Goal: Transaction & Acquisition: Purchase product/service

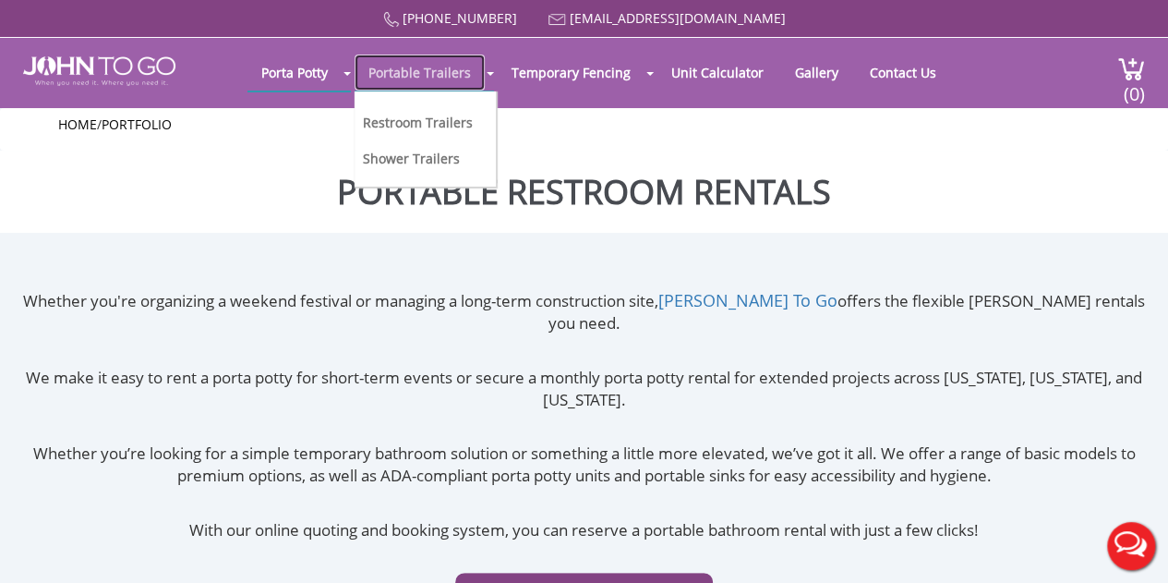
click at [463, 67] on link "Portable Trailers" at bounding box center [420, 72] width 130 height 36
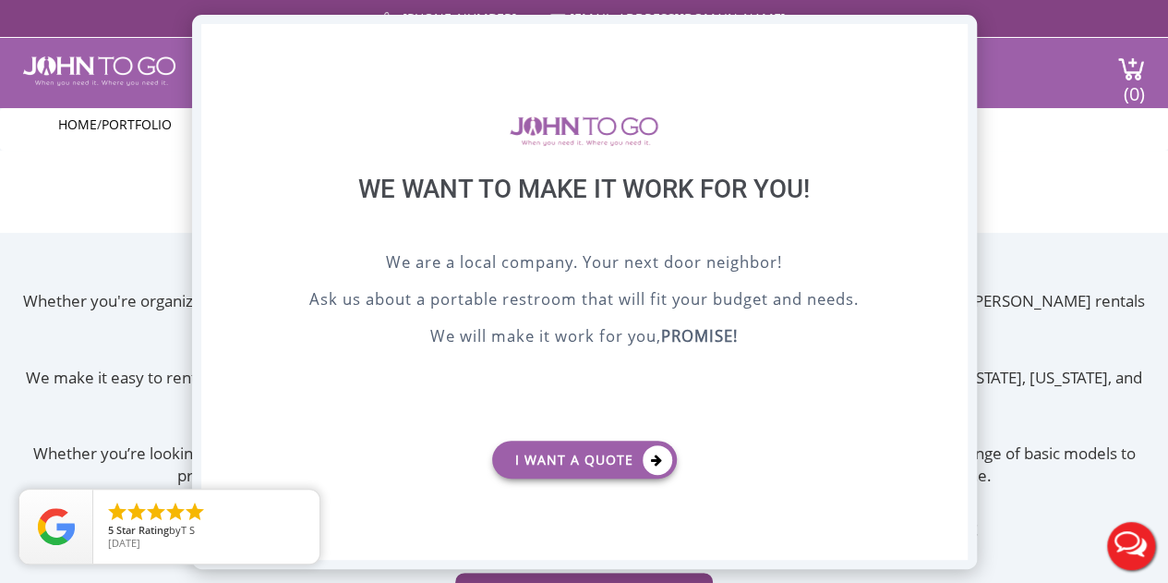
click at [954, 42] on div "X" at bounding box center [952, 39] width 29 height 31
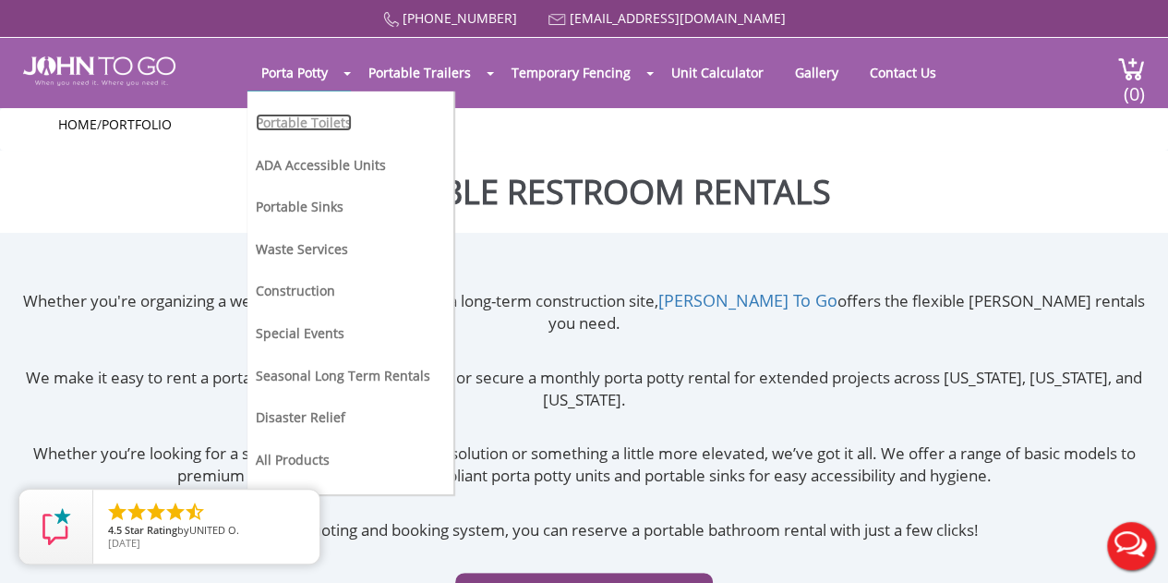
click at [316, 119] on link "Portable Toilets" at bounding box center [304, 123] width 96 height 18
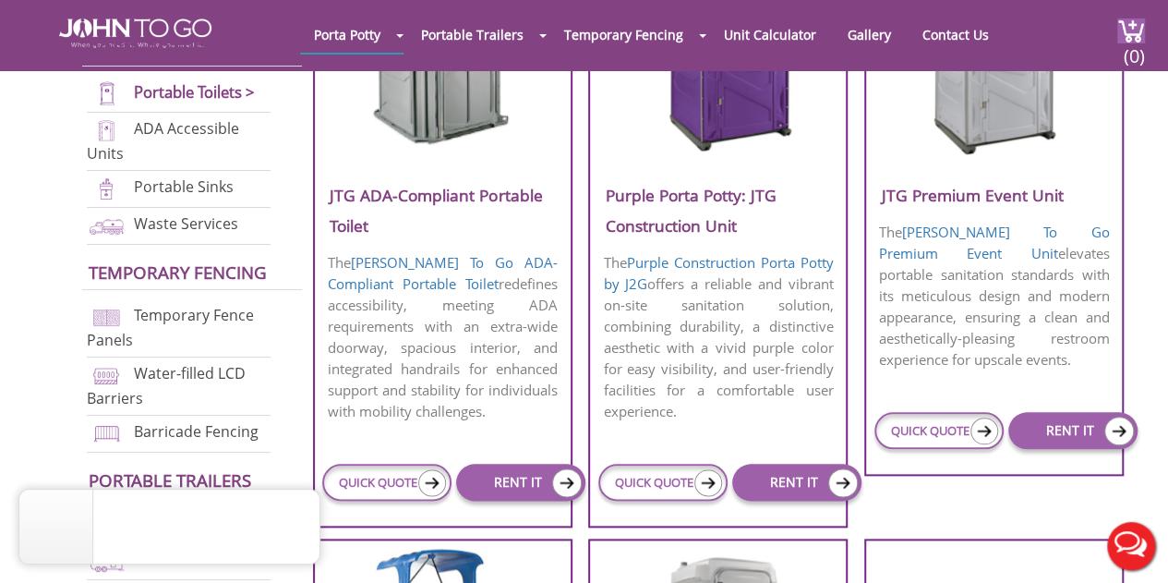
scroll to position [923, 0]
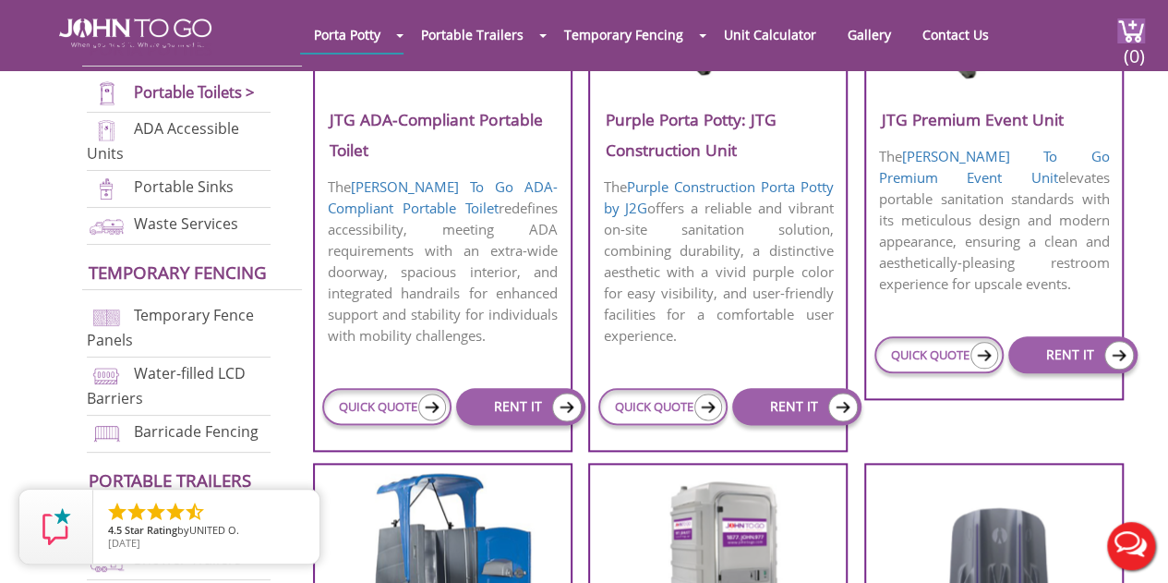
click at [478, 236] on p "The John To Go ADA-Compliant Portable Toilet redefines accessibility, meeting A…" at bounding box center [443, 261] width 256 height 174
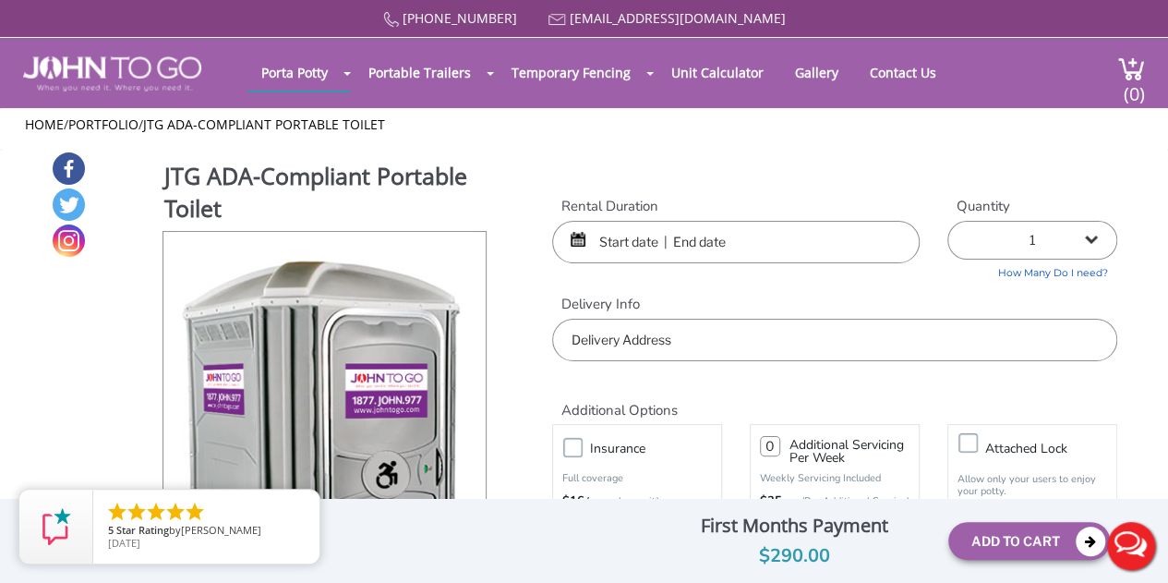
click at [619, 245] on input "text" at bounding box center [735, 242] width 367 height 42
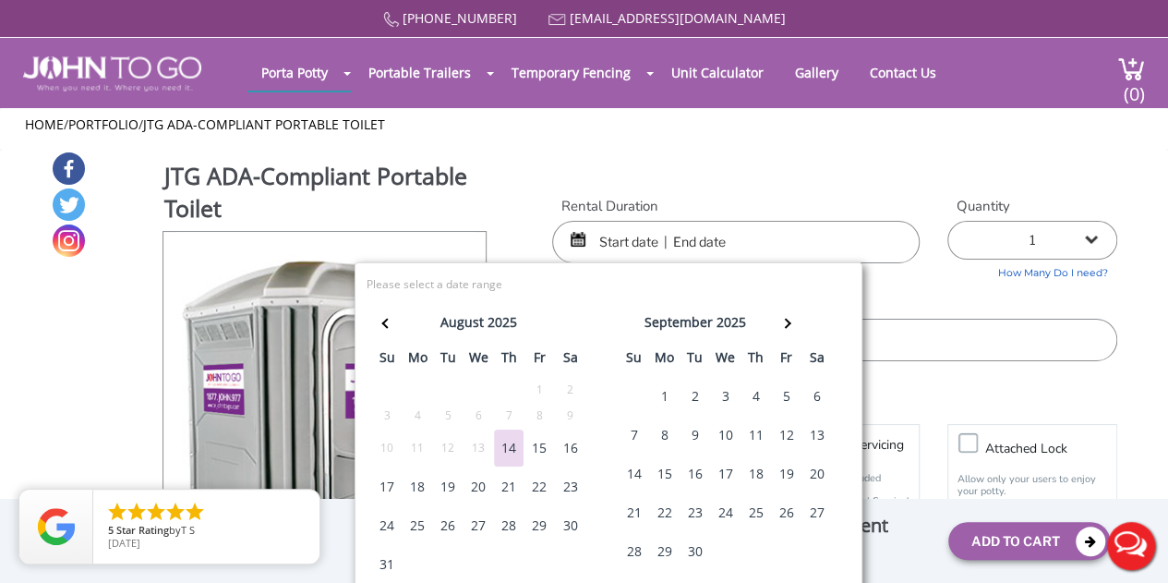
click at [695, 398] on div "2" at bounding box center [695, 396] width 30 height 37
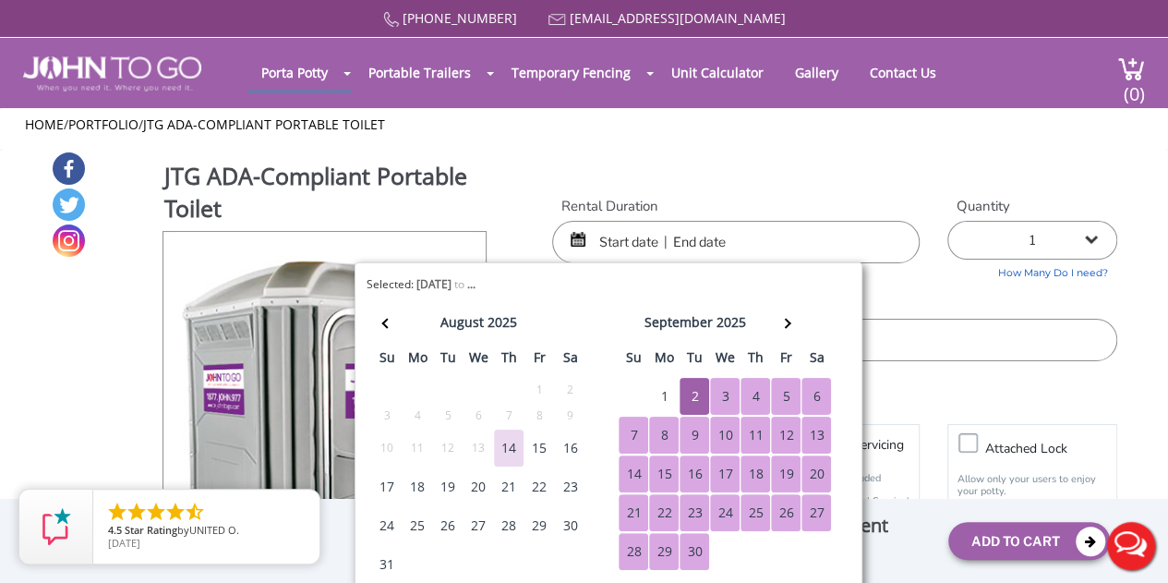
click at [691, 542] on div "30" at bounding box center [695, 551] width 30 height 37
type input "09/02/2025 to 09/30/2025"
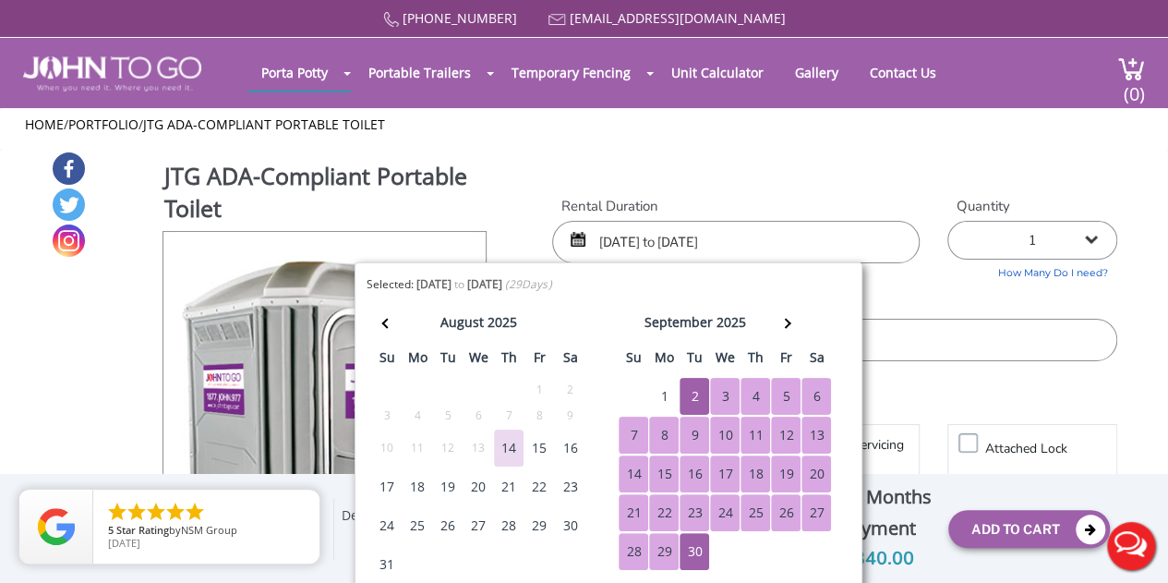
click at [984, 295] on label "Delivery Info" at bounding box center [834, 304] width 565 height 19
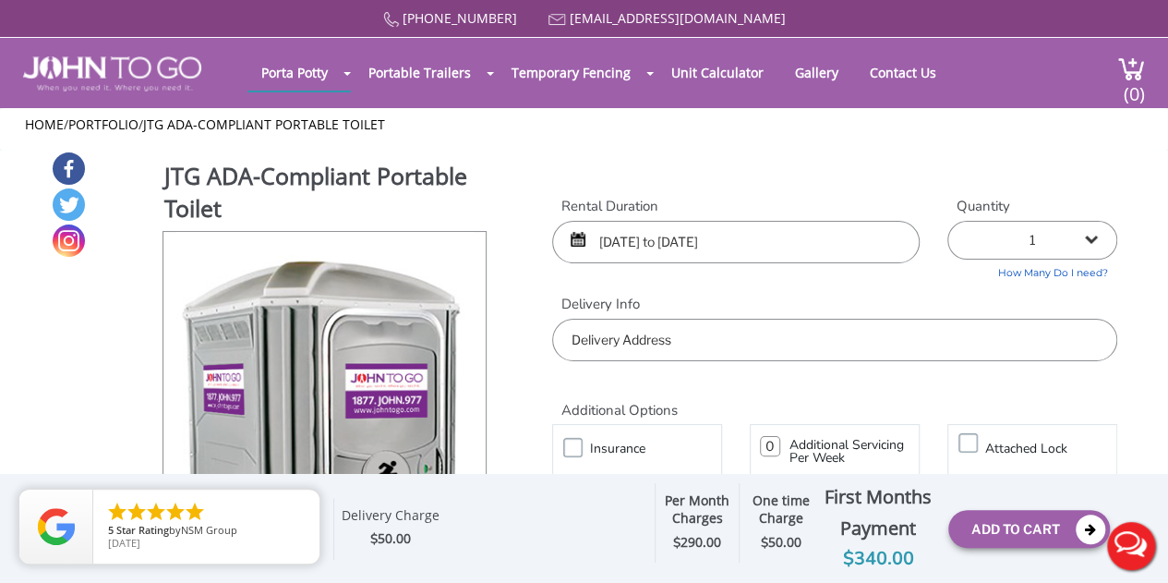
click at [1047, 240] on select "1 2 (5% discount) 3 (8% discount) 4 (10% discount) 5 (12% discount) 6 (12% disc…" at bounding box center [1032, 240] width 170 height 39
select select "7"
click at [947, 221] on select "1 2 (5% discount) 3 (8% discount) 4 (10% discount) 5 (12% discount) 6 (12% disc…" at bounding box center [1032, 240] width 170 height 39
click at [693, 348] on input "text" at bounding box center [834, 340] width 565 height 42
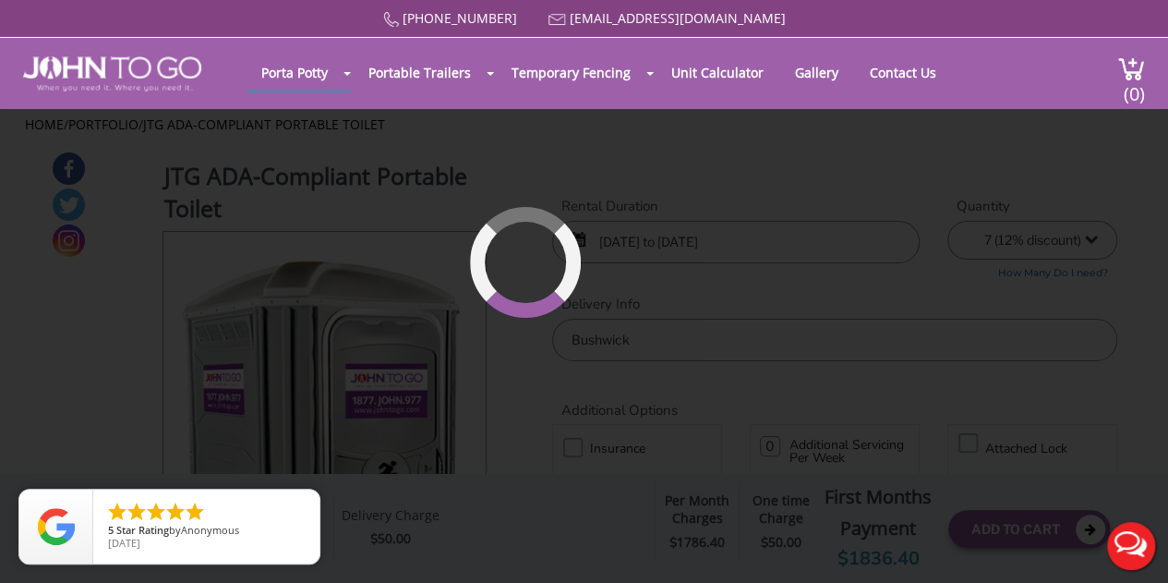
type input "Bushwick, Brooklyn, NY, USA"
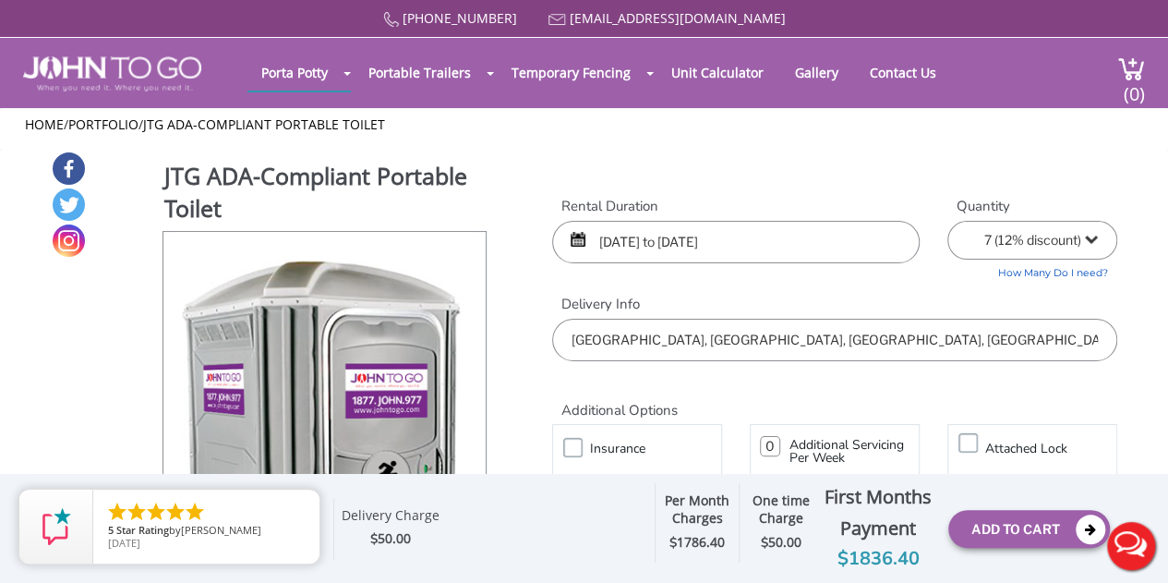
scroll to position [92, 0]
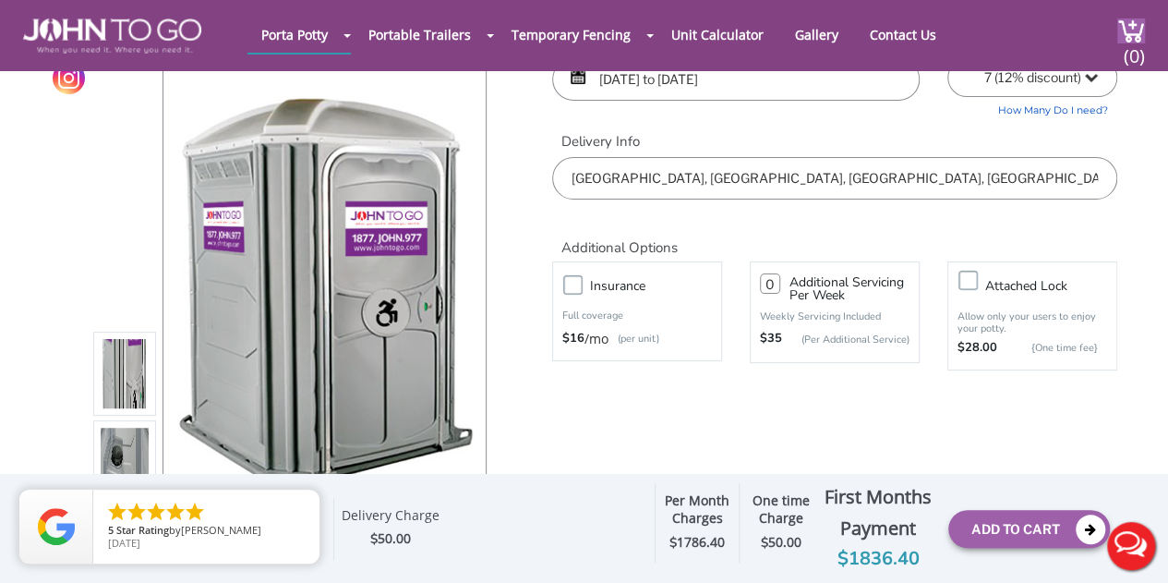
click at [770, 281] on input "number" at bounding box center [770, 283] width 20 height 20
type input "1"
click at [761, 385] on div "Additional Options Insurance Full coverage $16 /mo (per unit) 1 Additional Serv…" at bounding box center [834, 294] width 593 height 190
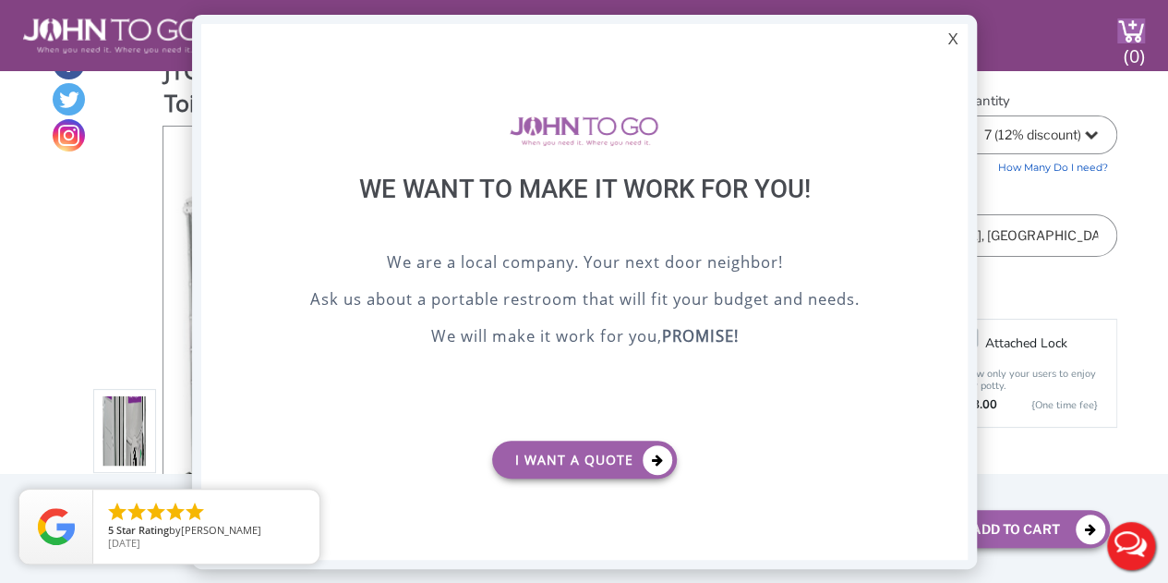
scroll to position [0, 0]
